Goal: Task Accomplishment & Management: Complete application form

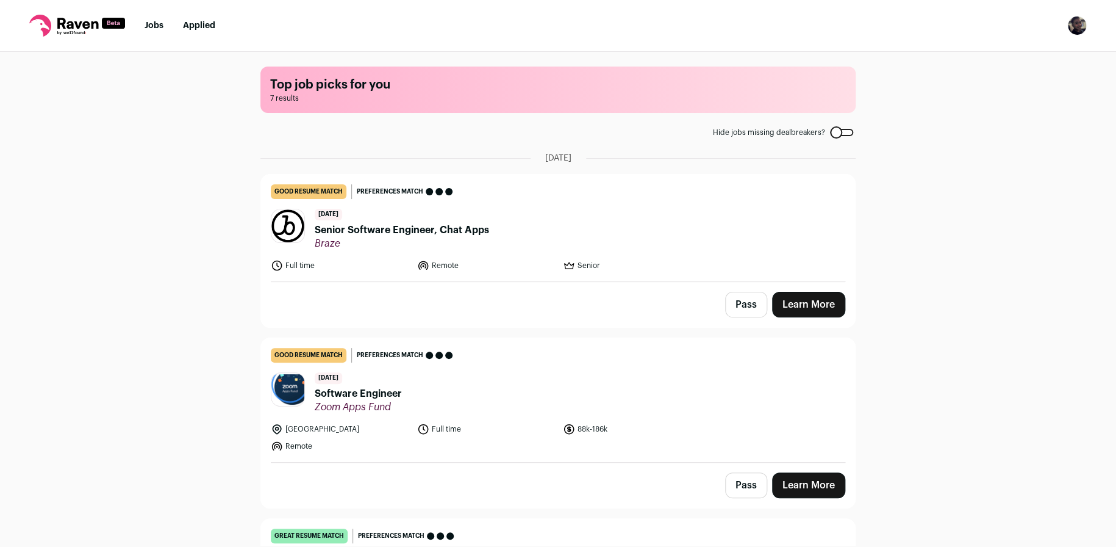
click at [541, 223] on header "10 days ago Senior Software Engineer, Chat Apps Braze" at bounding box center [558, 229] width 575 height 41
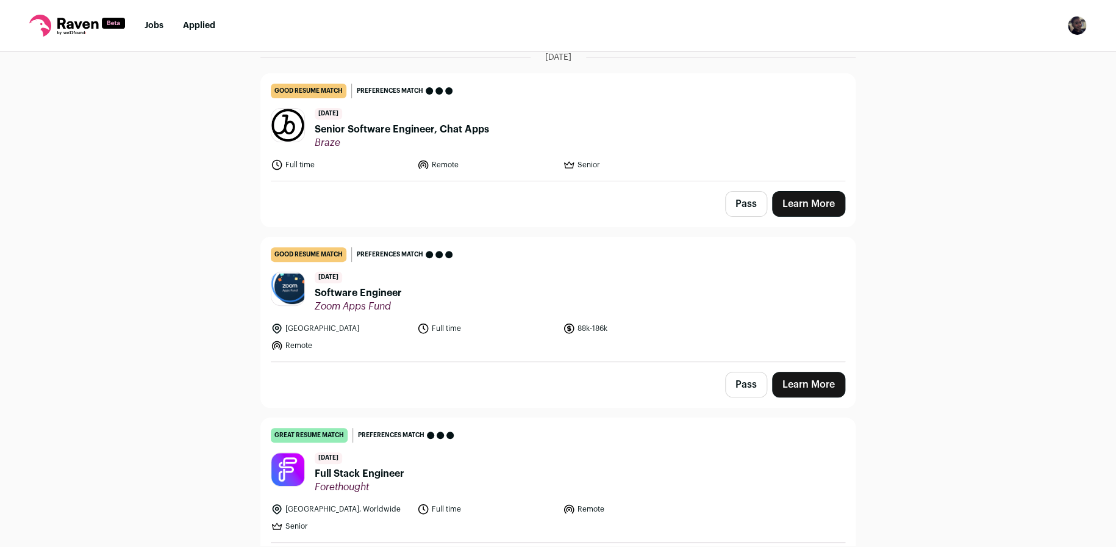
scroll to position [122, 0]
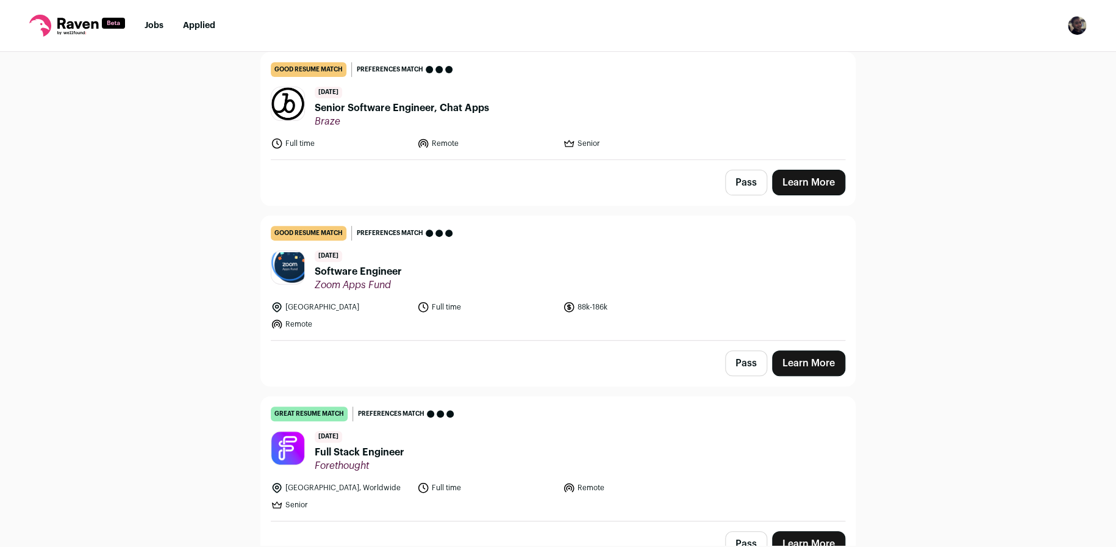
click at [372, 271] on span "Software Engineer" at bounding box center [358, 271] width 87 height 15
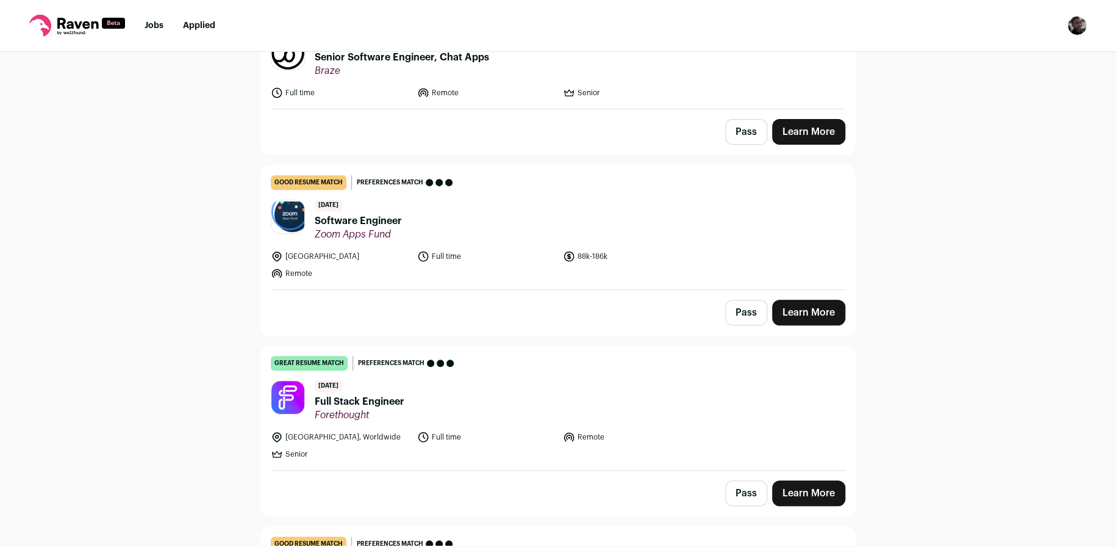
scroll to position [244, 0]
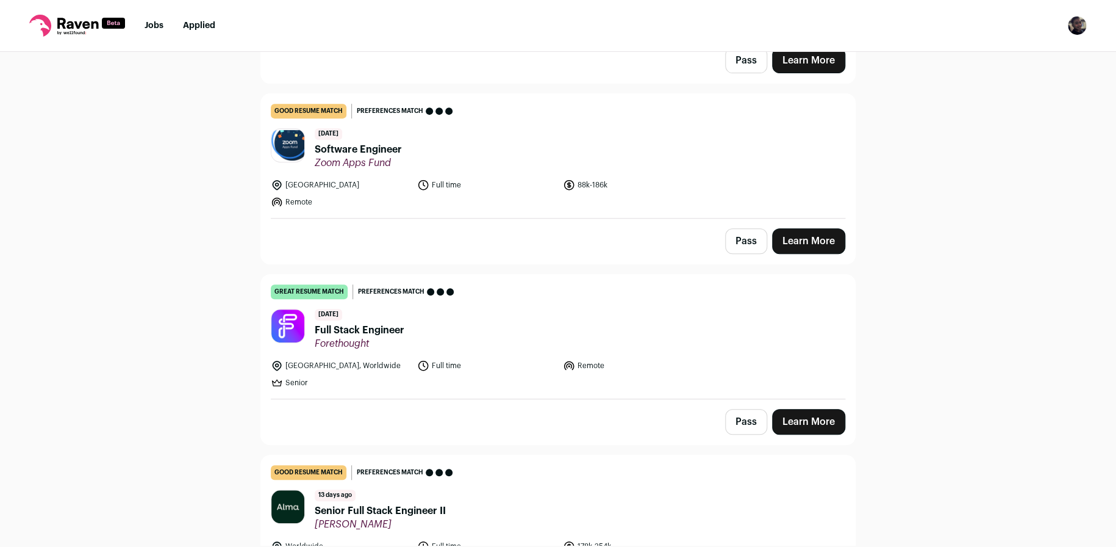
click at [403, 332] on header "12 days ago Full Stack Engineer Forethought" at bounding box center [558, 329] width 575 height 41
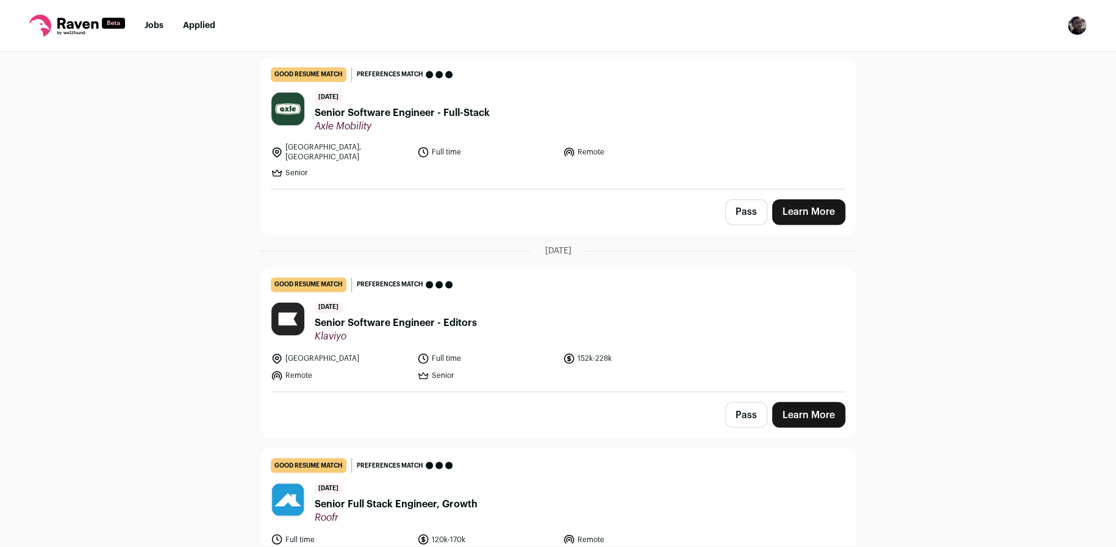
scroll to position [908, 0]
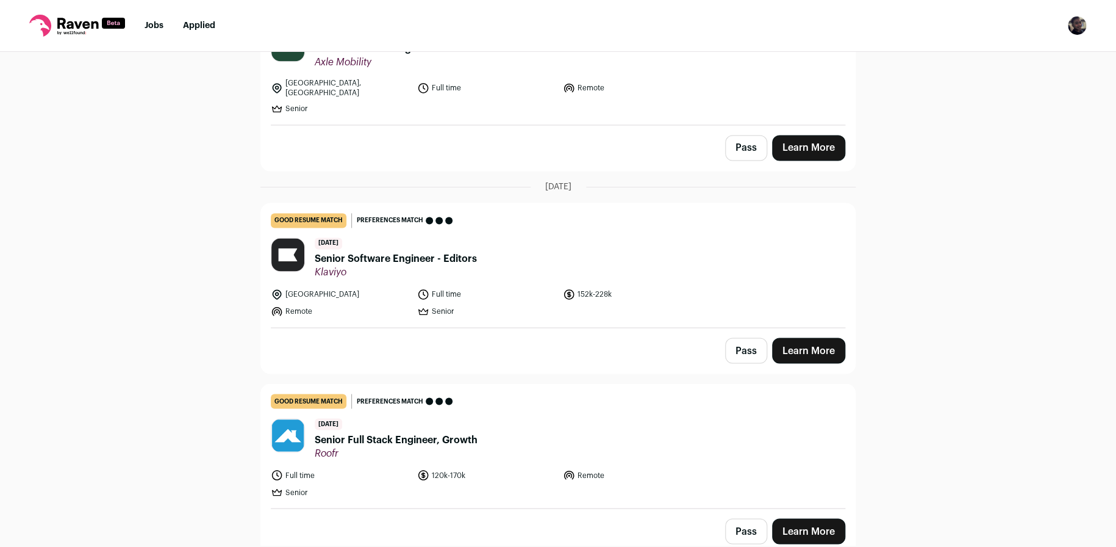
click at [462, 432] on span "Senior Full Stack Engineer, Growth" at bounding box center [396, 439] width 163 height 15
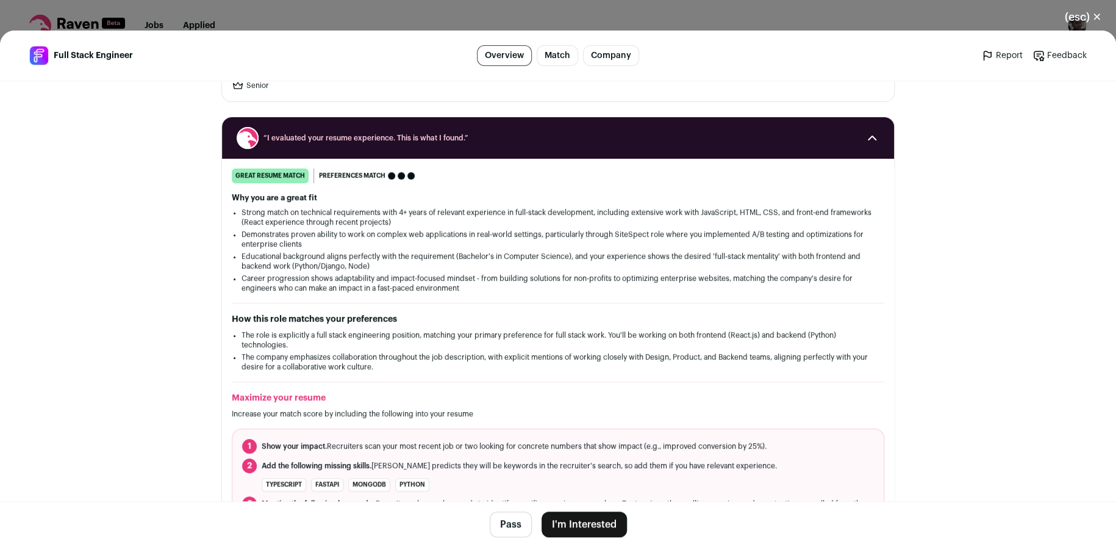
scroll to position [183, 0]
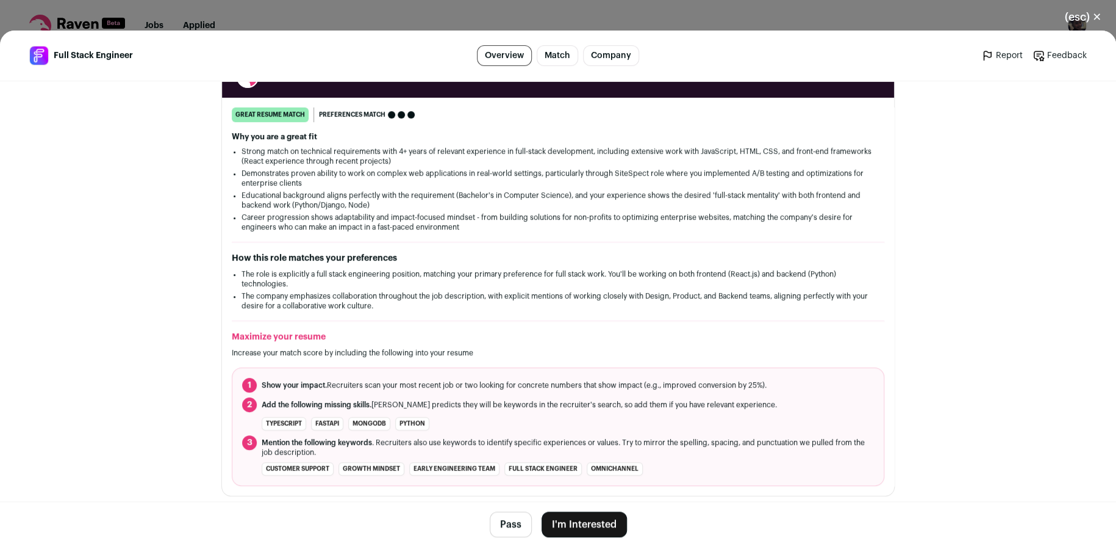
click at [606, 523] on button "I'm Interested" at bounding box center [584, 524] width 85 height 26
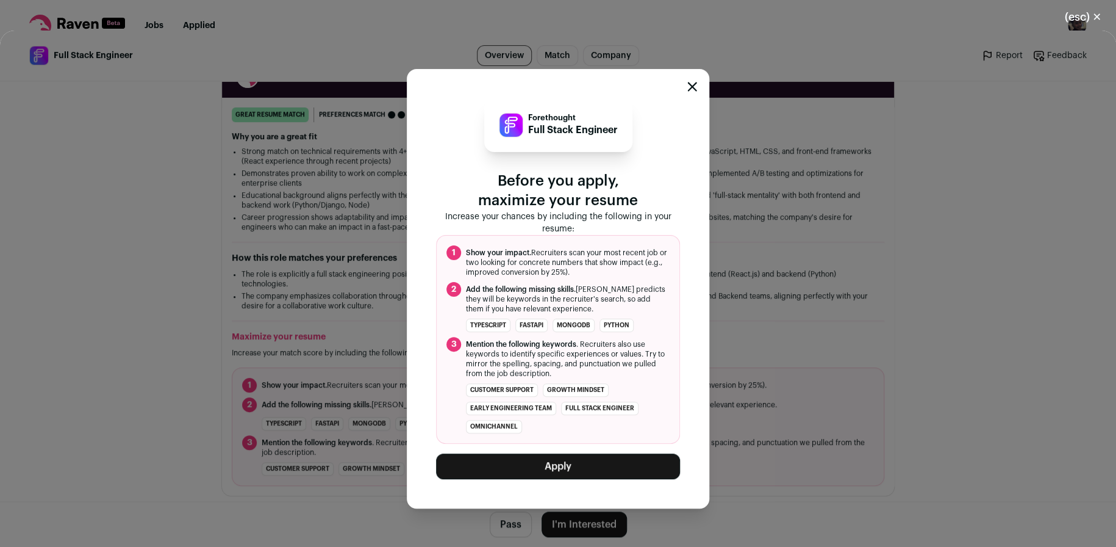
drag, startPoint x: 579, startPoint y: 470, endPoint x: 591, endPoint y: 319, distance: 151.7
click at [594, 313] on div "Forethought Full Stack Engineer Before you apply, maximize your resume Increase…" at bounding box center [558, 288] width 244 height 381
click at [568, 456] on button "Apply" at bounding box center [558, 466] width 244 height 26
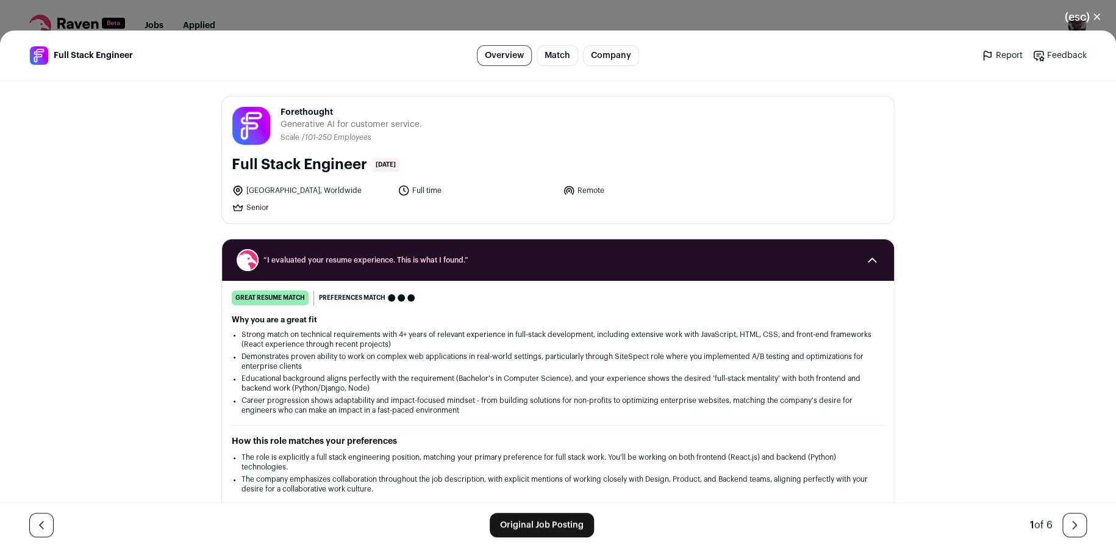
click at [971, 198] on div "Full Stack Engineer Overview Match Company Report Feedback Report Feedback Fore…" at bounding box center [558, 288] width 1116 height 516
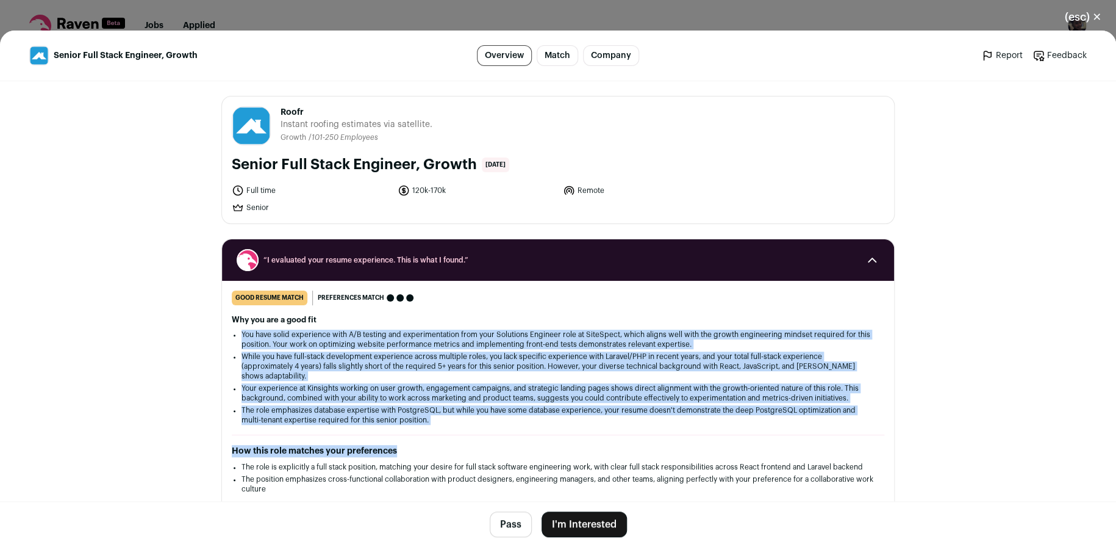
drag, startPoint x: 529, startPoint y: 315, endPoint x: 496, endPoint y: 448, distance: 137.0
click at [496, 447] on div "good resume match You meet the must-have requirements but are missing some nice…" at bounding box center [558, 457] width 672 height 334
click at [496, 436] on div "good resume match You meet the must-have requirements but are missing some nice…" at bounding box center [558, 457] width 672 height 334
click at [489, 427] on div "good resume match You meet the must-have requirements but are missing some nice…" at bounding box center [558, 457] width 672 height 334
click at [462, 374] on li "While you have full-stack development experience across multiple roles, you lac…" at bounding box center [558, 365] width 633 height 29
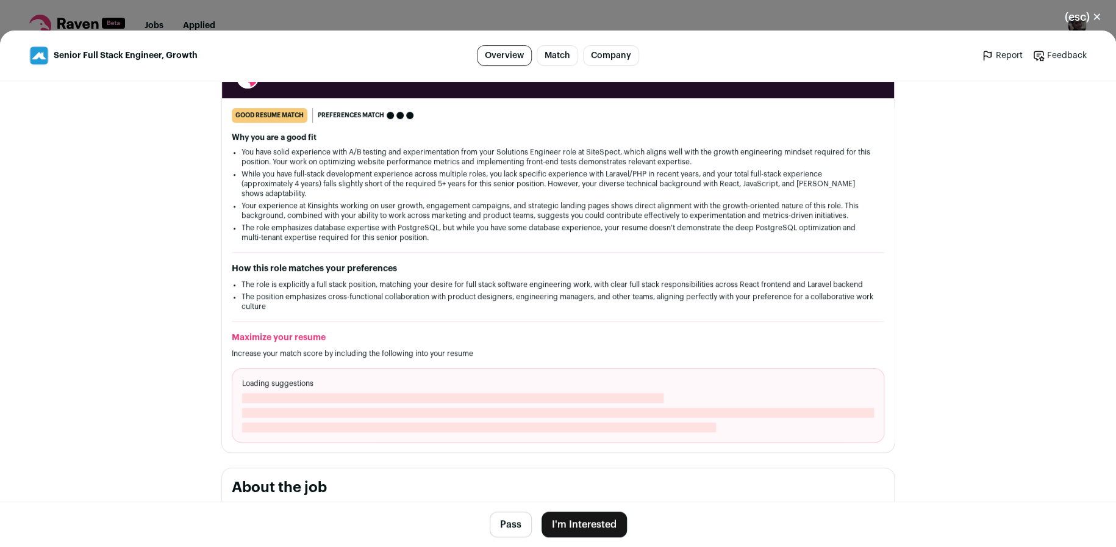
scroll to position [183, 0]
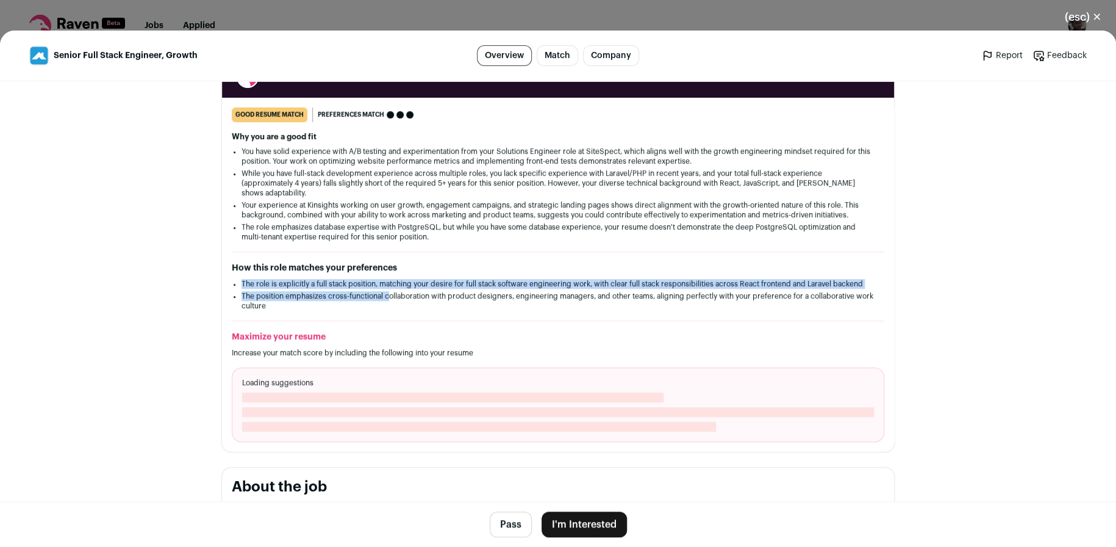
drag, startPoint x: 383, startPoint y: 301, endPoint x: 436, endPoint y: 260, distance: 66.6
click at [436, 262] on div "How this role matches your preferences The role is explicitly a full stack posi…" at bounding box center [558, 286] width 653 height 49
click at [436, 262] on h2 "How this role matches your preferences" at bounding box center [558, 268] width 653 height 12
drag, startPoint x: 436, startPoint y: 262, endPoint x: 431, endPoint y: 307, distance: 44.9
click at [431, 307] on div "How this role matches your preferences The role is explicitly a full stack posi…" at bounding box center [558, 286] width 653 height 49
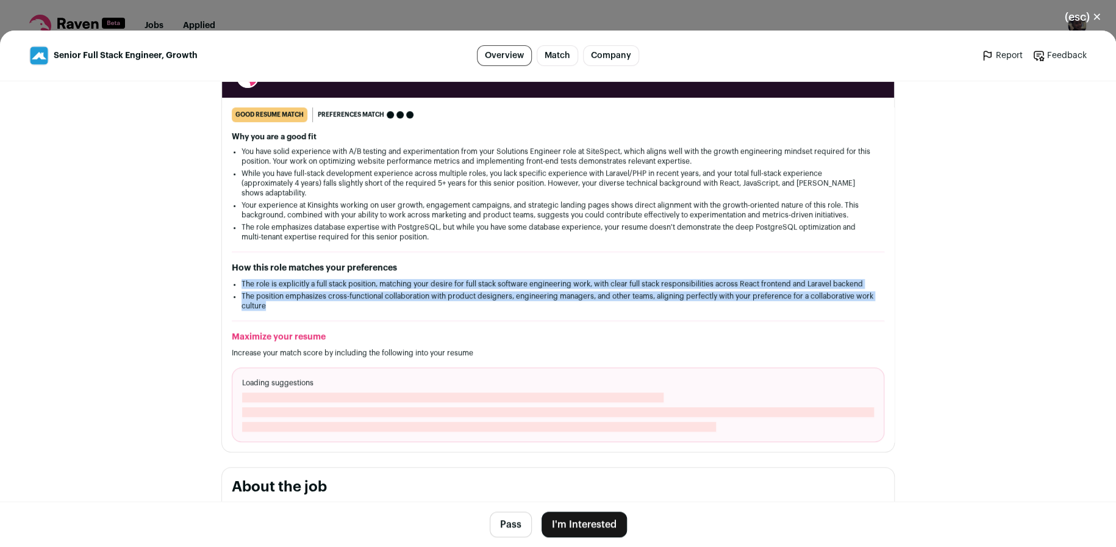
click at [430, 305] on li "The position emphasizes cross-functional collaboration with product designers, …" at bounding box center [558, 301] width 633 height 20
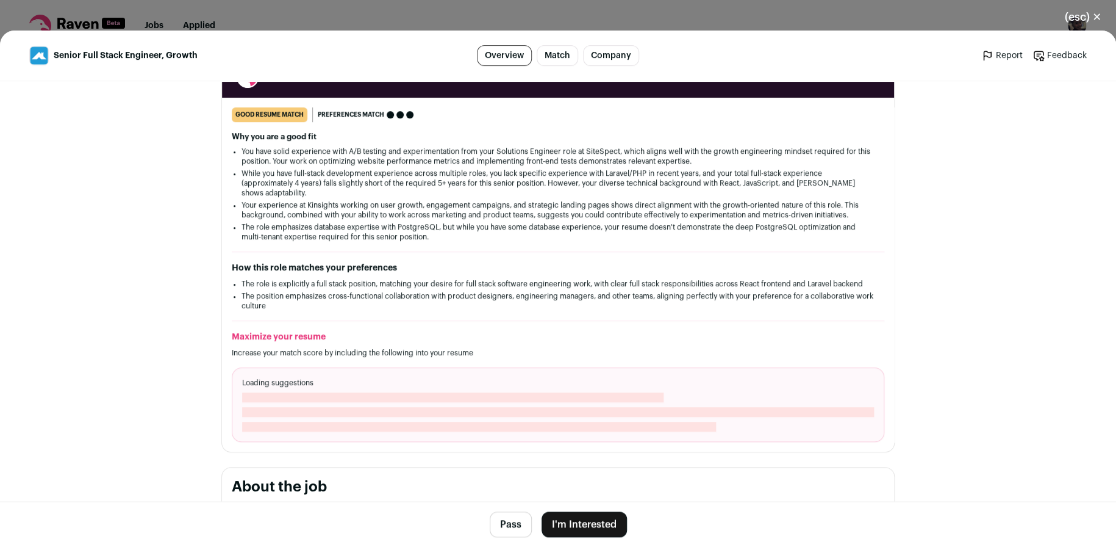
click at [428, 304] on li "The position emphasizes cross-functional collaboration with product designers, …" at bounding box center [558, 301] width 633 height 20
click at [428, 303] on li "The position emphasizes cross-functional collaboration with product designers, …" at bounding box center [558, 301] width 633 height 20
click at [413, 293] on li "The position emphasizes cross-functional collaboration with product designers, …" at bounding box center [558, 301] width 633 height 20
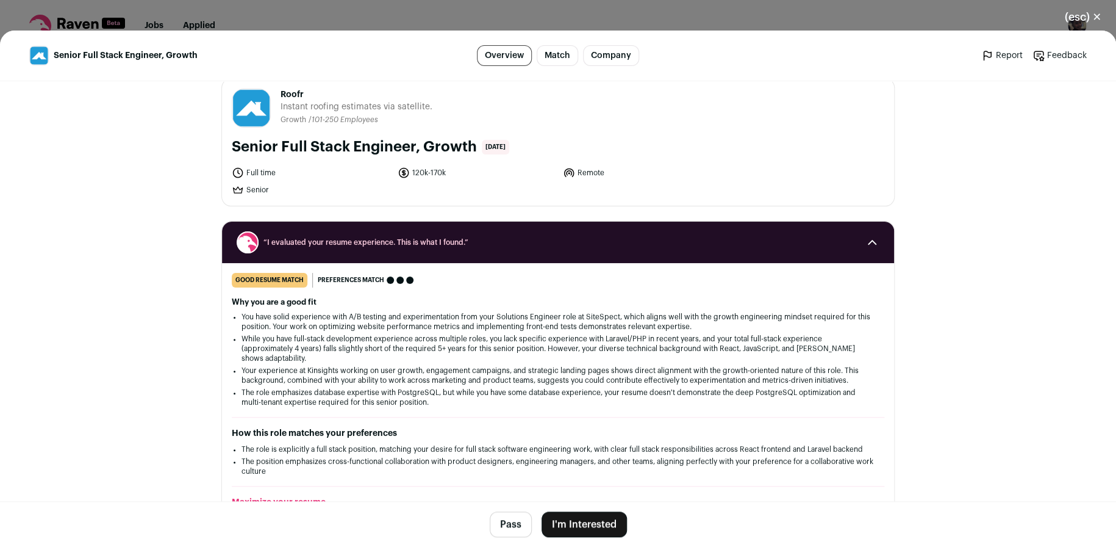
scroll to position [0, 0]
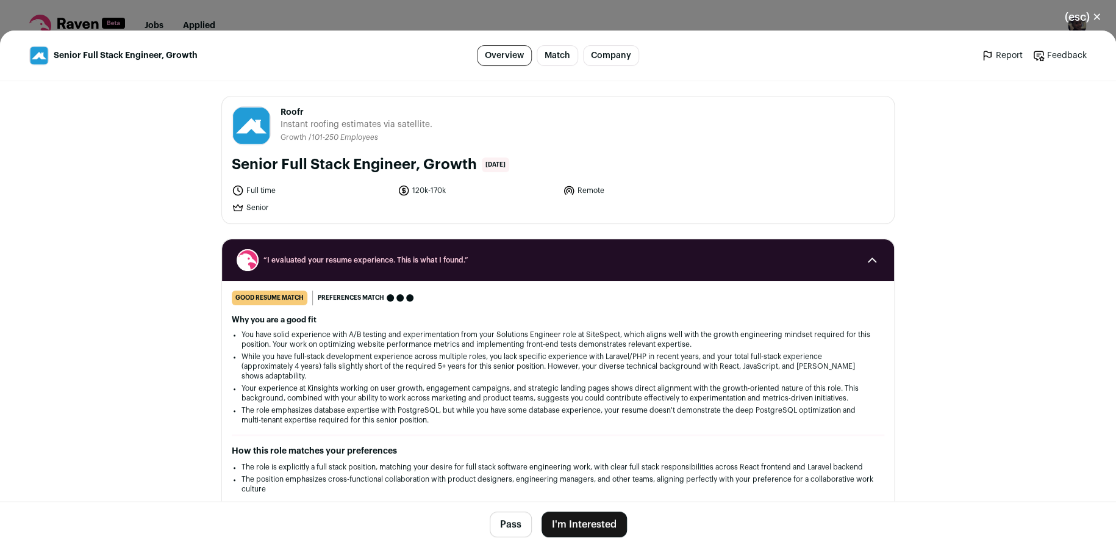
click at [590, 532] on button "I'm Interested" at bounding box center [584, 524] width 85 height 26
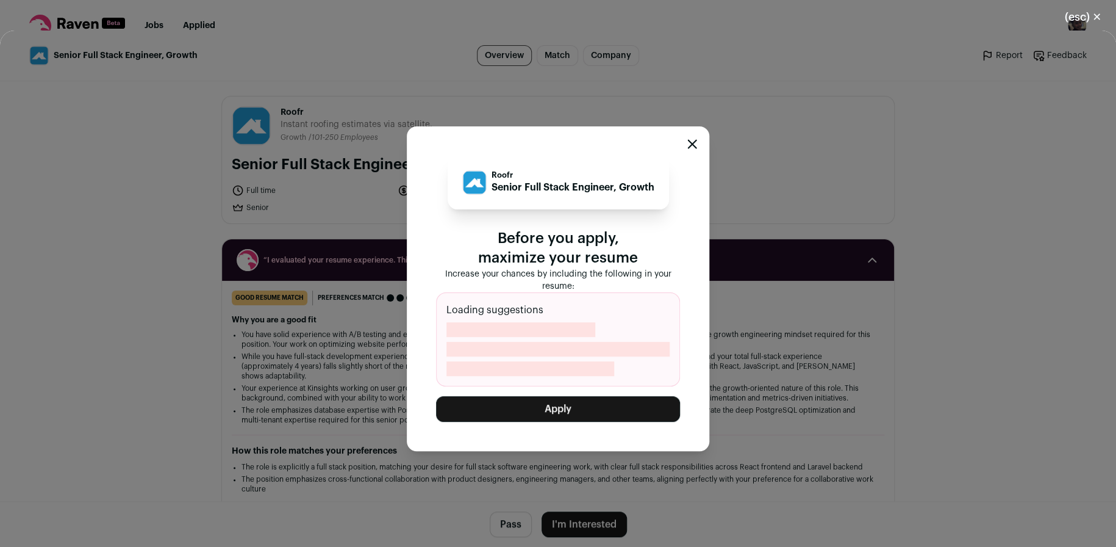
drag, startPoint x: 536, startPoint y: 339, endPoint x: 627, endPoint y: 306, distance: 97.5
click at [627, 306] on div "Loading suggestions" at bounding box center [558, 339] width 244 height 94
click at [627, 305] on div "Loading suggestions" at bounding box center [558, 339] width 244 height 94
click at [478, 332] on span "Close modal via background" at bounding box center [520, 329] width 149 height 15
click at [477, 331] on span "Close modal via background" at bounding box center [520, 329] width 149 height 15
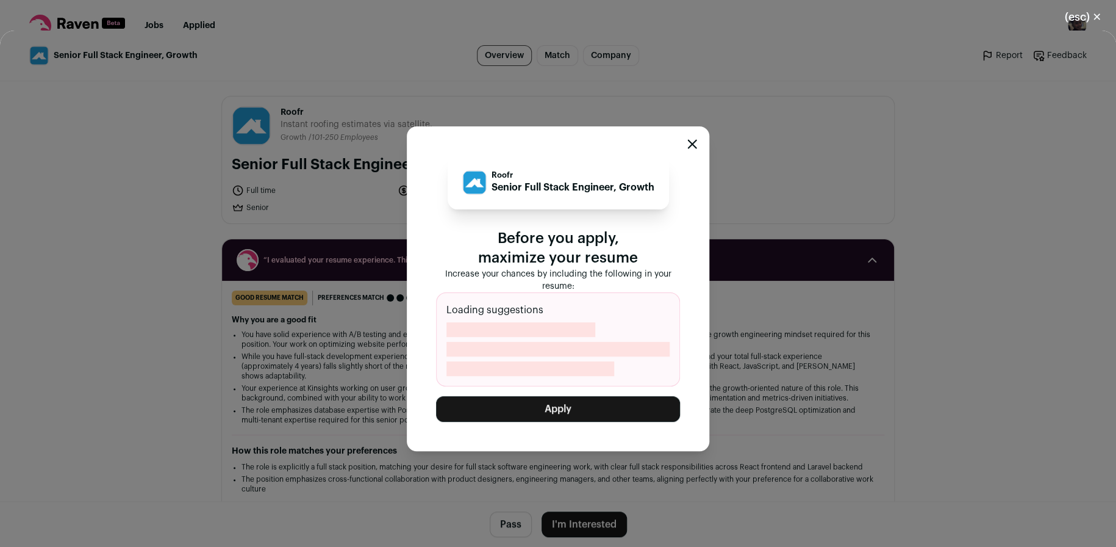
click at [579, 406] on button "Apply" at bounding box center [558, 409] width 244 height 26
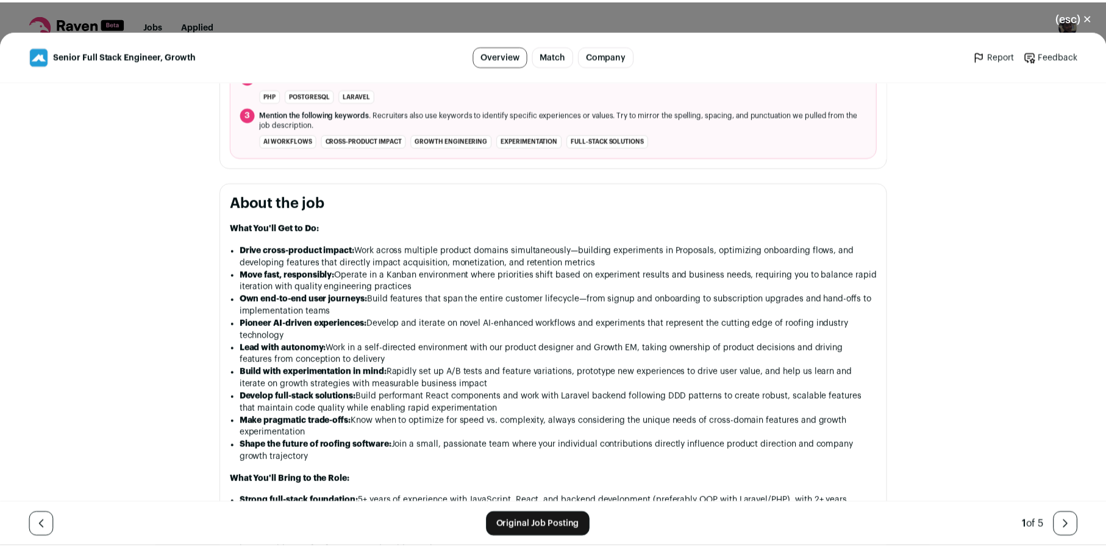
scroll to position [462, 0]
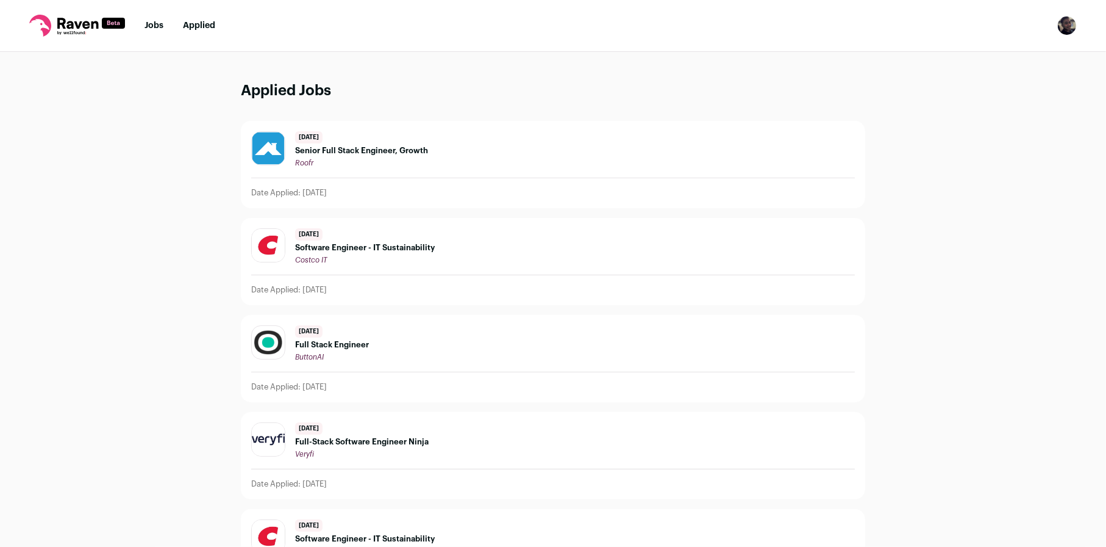
click at [400, 154] on span "Senior Full Stack Engineer, Growth" at bounding box center [361, 151] width 133 height 10
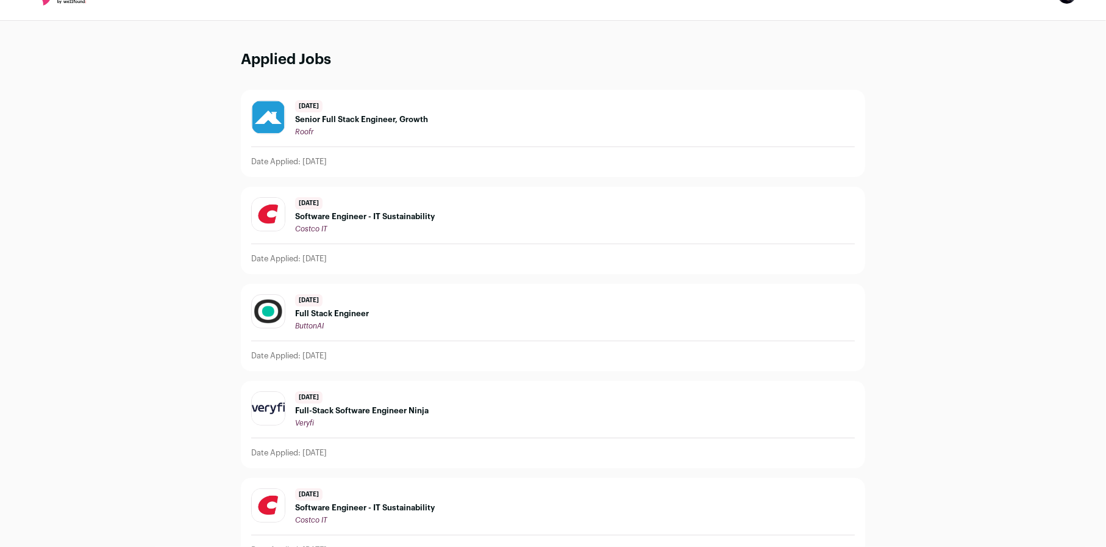
scroll to position [49, 0]
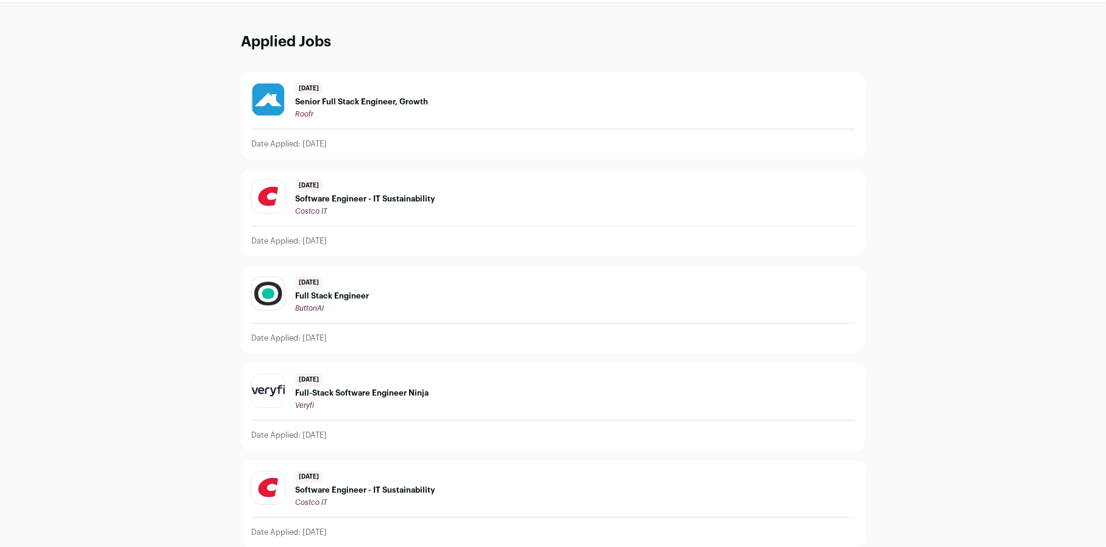
click at [418, 480] on div "[DATE] Software Engineer - IT Sustainability Costco IT" at bounding box center [365, 488] width 140 height 37
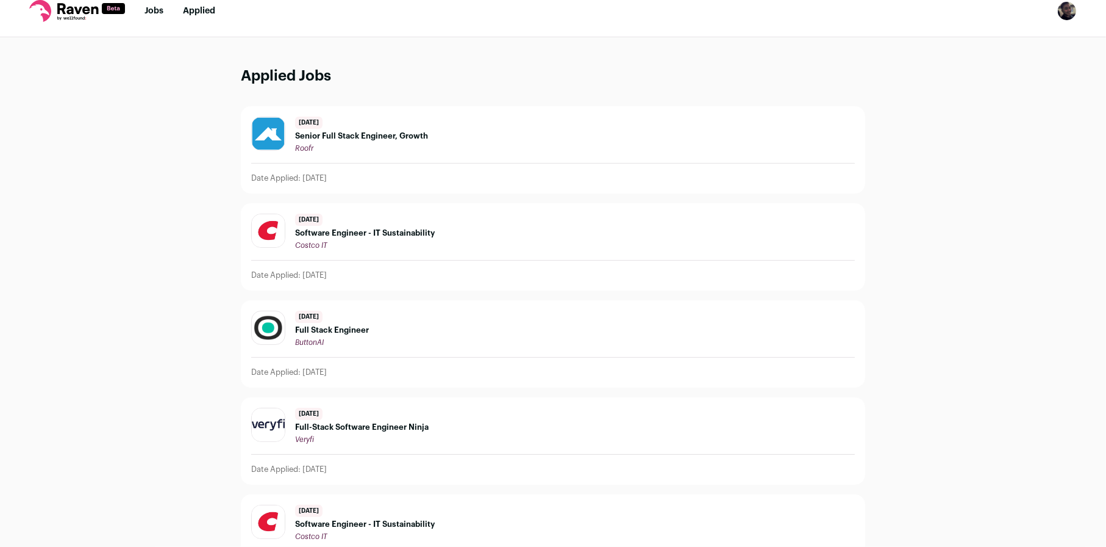
scroll to position [0, 0]
